Goal: Task Accomplishment & Management: Manage account settings

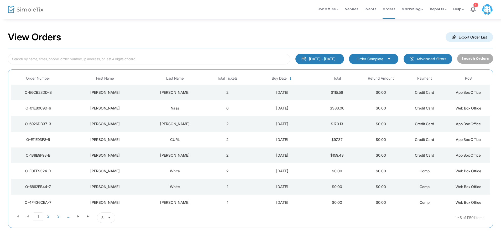
click at [149, 107] on div "Nass" at bounding box center [175, 108] width 59 height 5
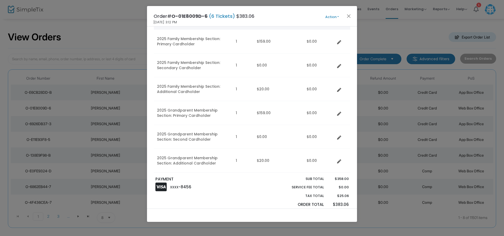
scroll to position [26, 0]
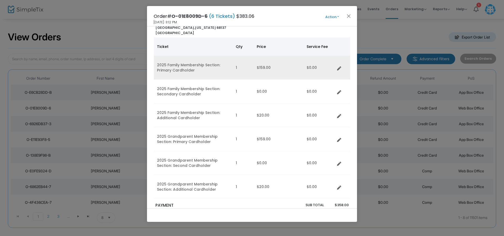
click at [340, 66] on link "Data table" at bounding box center [340, 67] width 5 height 5
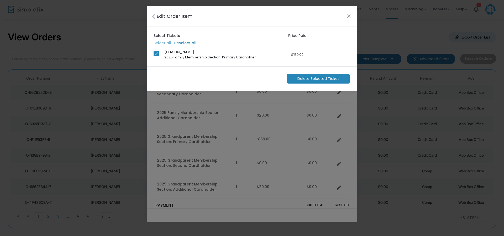
click at [332, 80] on span "Delete Selected Ticket" at bounding box center [318, 79] width 42 height 6
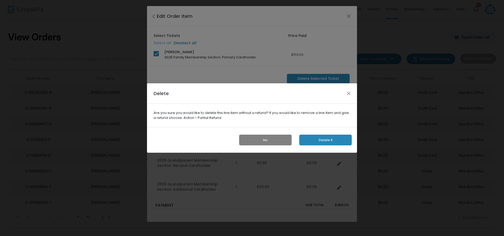
click at [317, 140] on button "Delete it" at bounding box center [325, 140] width 52 height 11
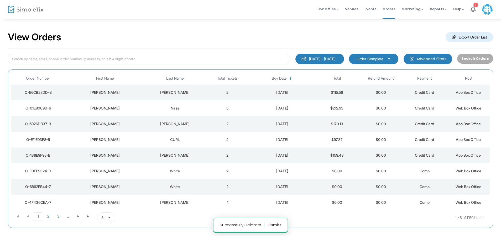
click at [308, 110] on div "8/14/2025" at bounding box center [282, 108] width 63 height 5
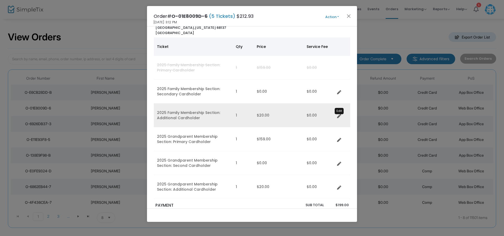
click at [338, 117] on icon "Data table" at bounding box center [339, 116] width 4 height 4
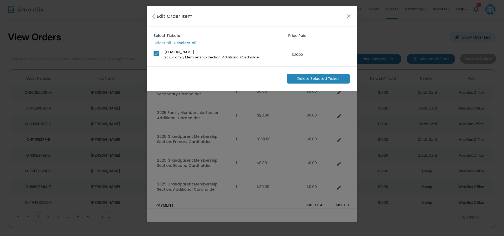
click at [321, 81] on span "Delete Selected Ticket" at bounding box center [318, 79] width 42 height 6
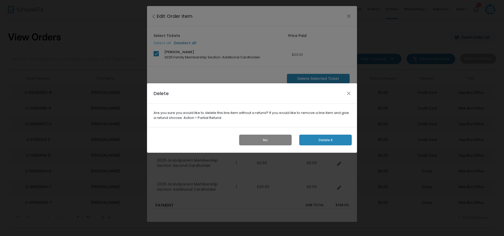
click at [322, 140] on button "Delete it" at bounding box center [325, 140] width 52 height 11
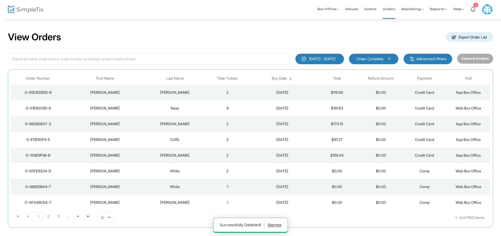
click at [255, 106] on div "8/14/2025" at bounding box center [282, 108] width 63 height 5
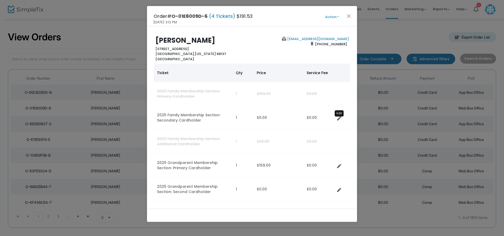
click at [339, 119] on icon "Data table" at bounding box center [339, 119] width 4 height 4
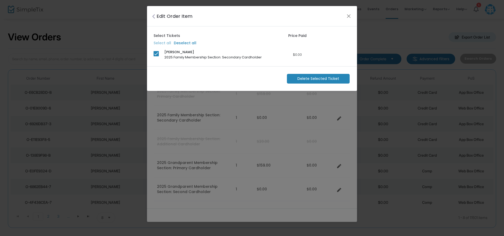
click at [316, 78] on span "Delete Selected Ticket" at bounding box center [318, 79] width 42 height 6
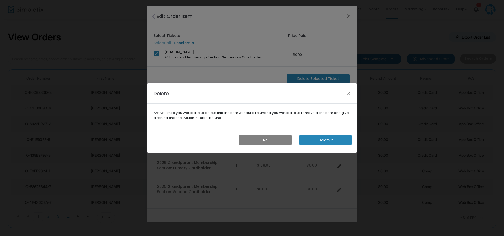
click at [316, 140] on button "Delete it" at bounding box center [325, 140] width 52 height 11
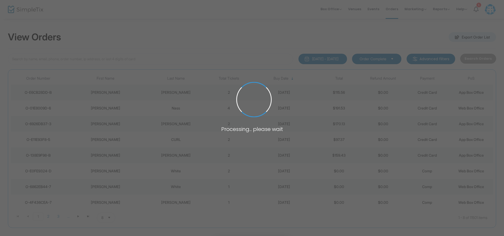
scroll to position [17, 0]
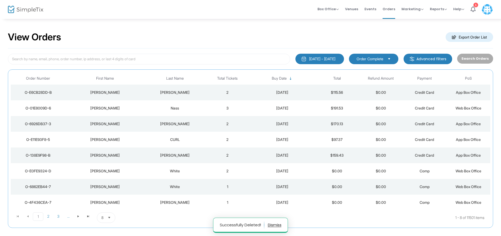
click at [307, 114] on td "8/14/2025" at bounding box center [282, 108] width 66 height 16
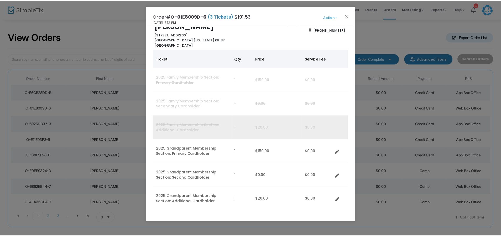
scroll to position [52, 0]
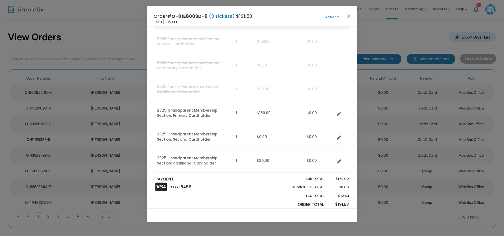
click at [341, 18] on button "Action" at bounding box center [331, 17] width 31 height 6
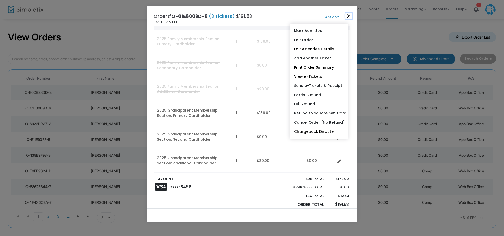
click at [346, 15] on button "Close" at bounding box center [348, 16] width 7 height 7
